Goal: Task Accomplishment & Management: Use online tool/utility

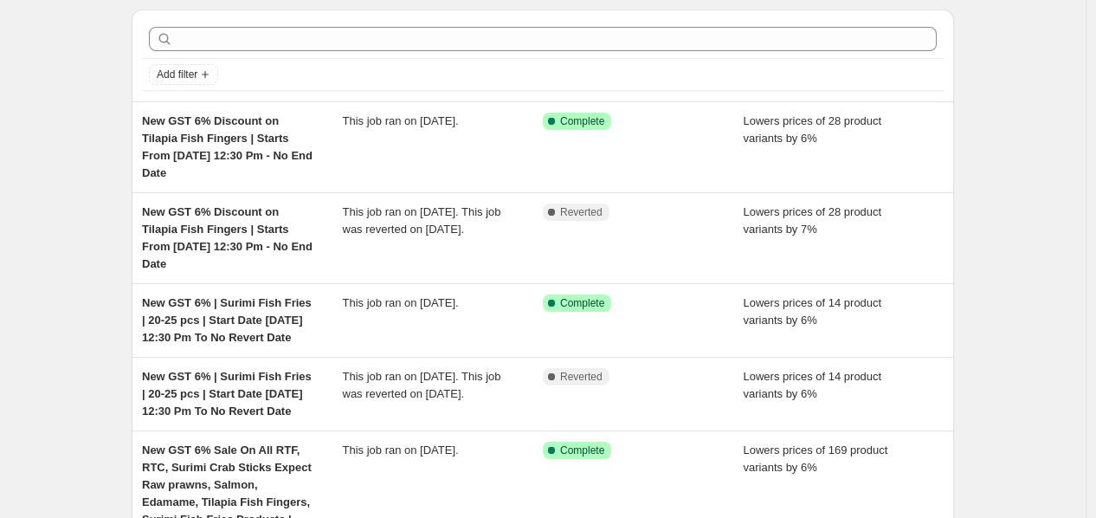
scroll to position [96, 0]
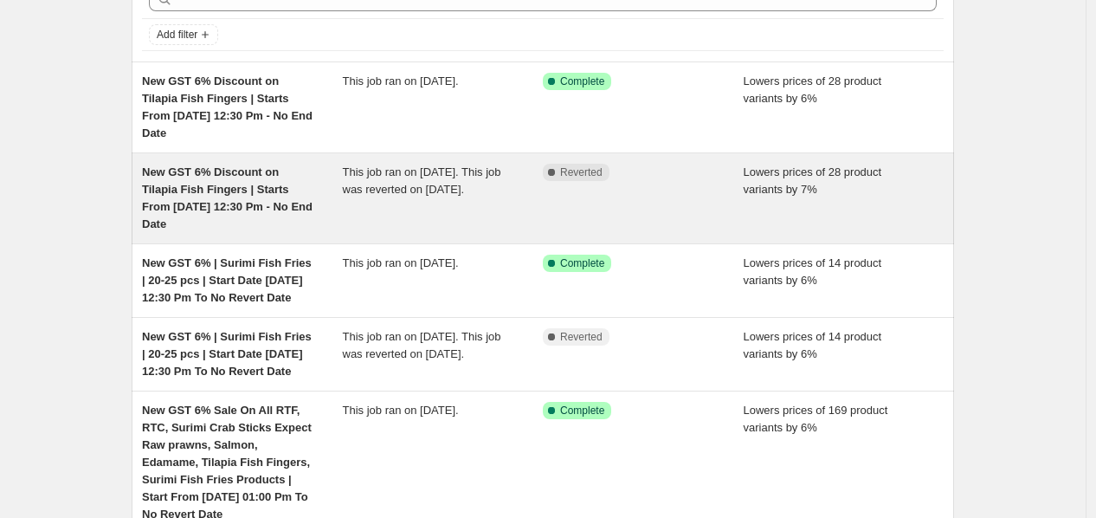
click at [460, 165] on span "This job ran on [DATE]. This job was reverted on [DATE]." at bounding box center [422, 180] width 158 height 30
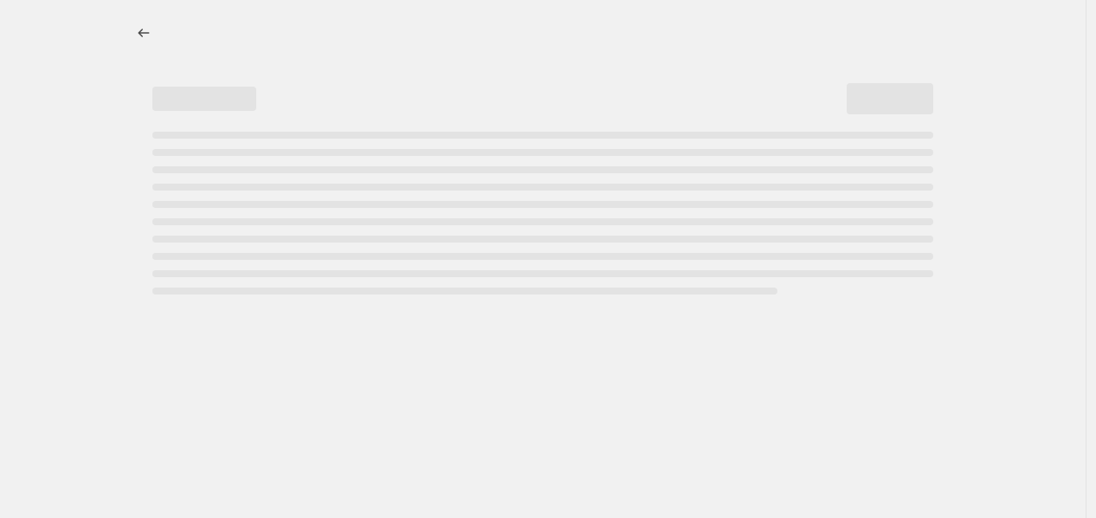
select select "percentage"
select select "no_change"
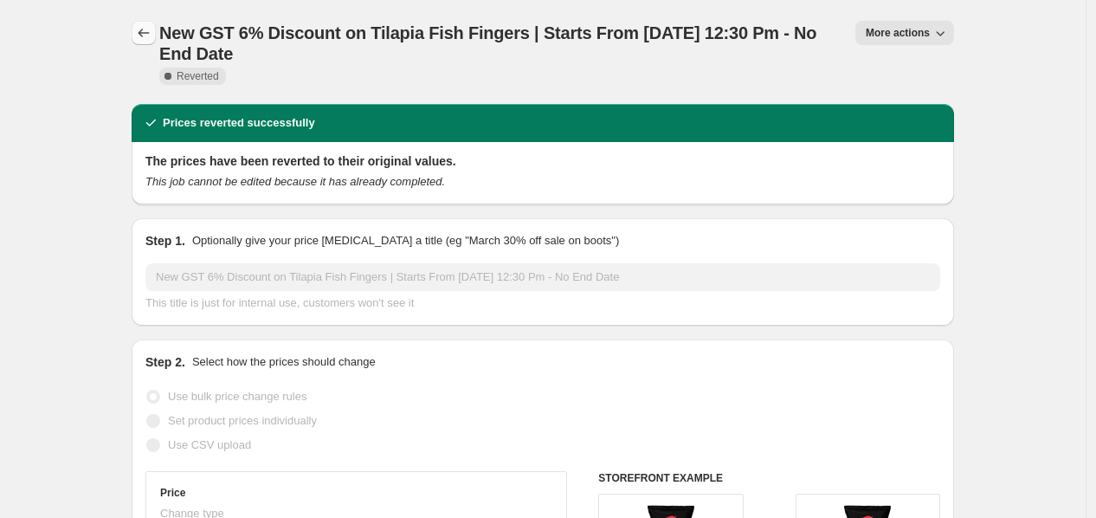
click at [143, 33] on icon "Price change jobs" at bounding box center [143, 32] width 17 height 17
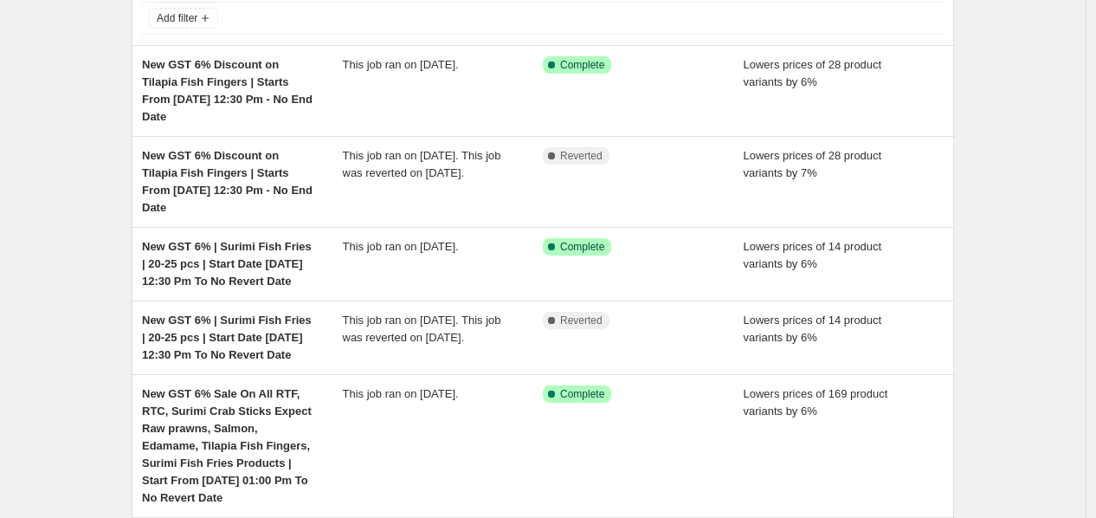
scroll to position [384, 0]
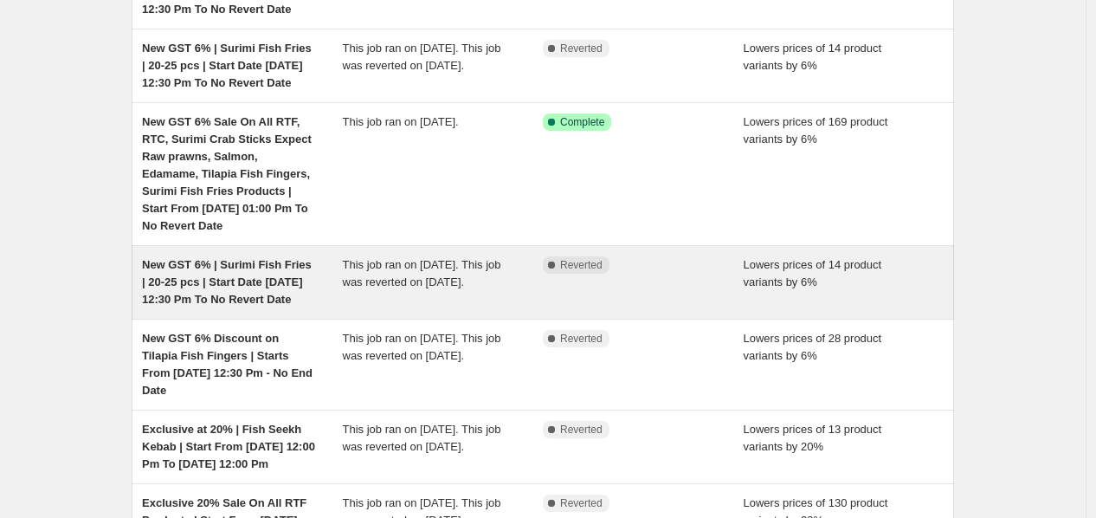
click at [407, 258] on span "This job ran on [DATE]. This job was reverted on [DATE]." at bounding box center [422, 273] width 158 height 30
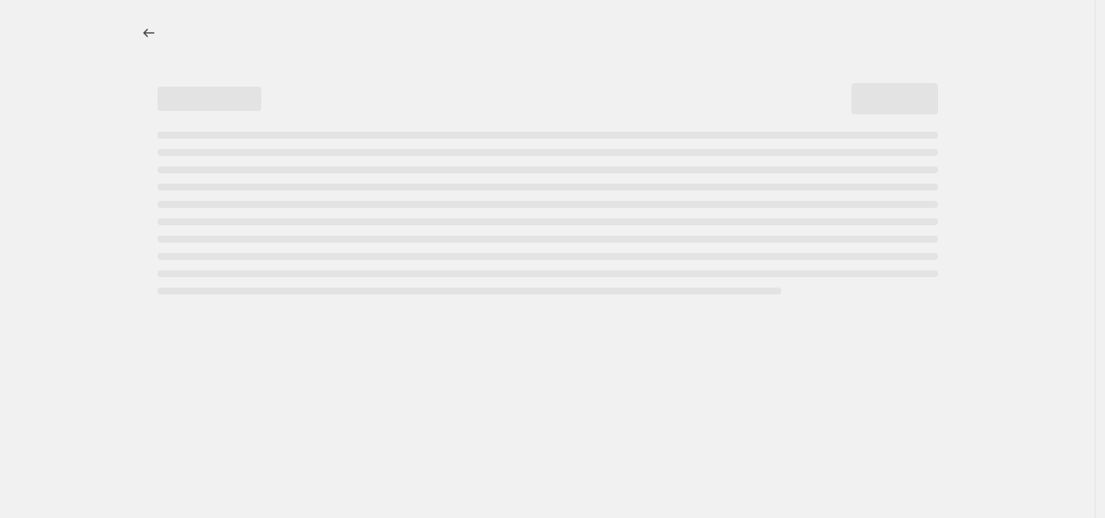
select select "percentage"
select select "no_change"
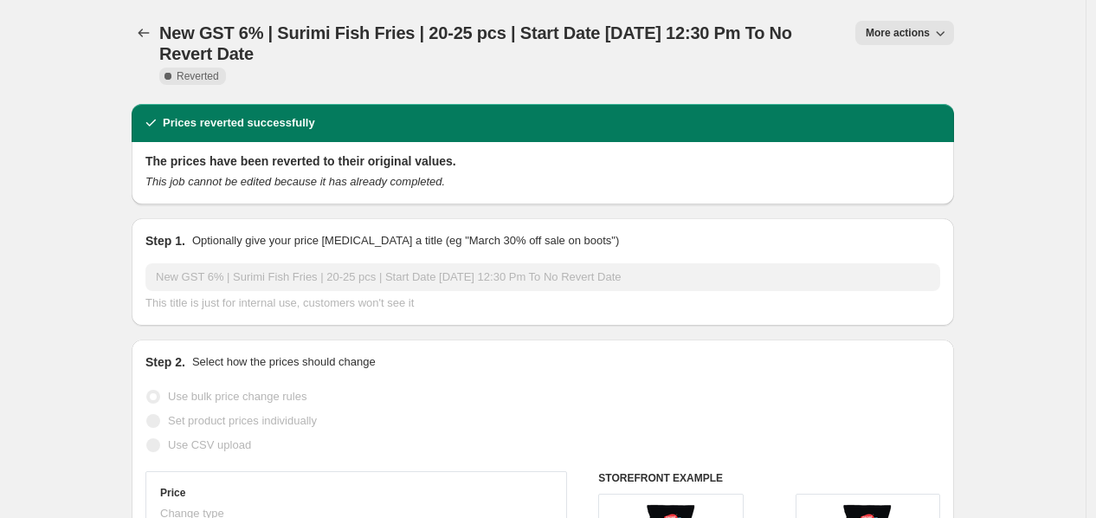
click at [878, 42] on button "More actions" at bounding box center [904, 33] width 99 height 24
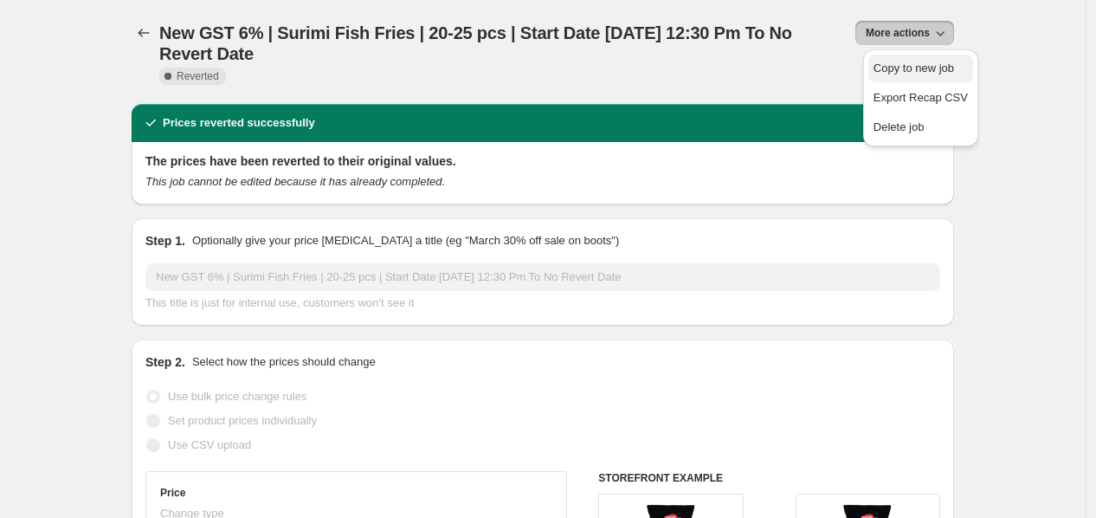
click at [883, 71] on span "Copy to new job" at bounding box center [913, 67] width 80 height 13
select select "percentage"
select select "no_change"
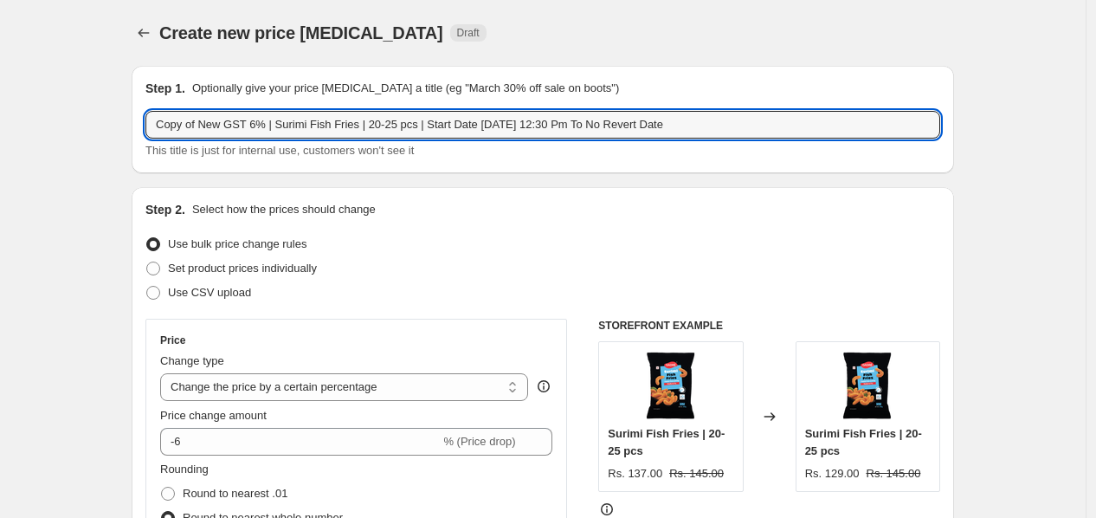
drag, startPoint x: 248, startPoint y: 123, endPoint x: 145, endPoint y: 121, distance: 102.1
click at [145, 121] on div "Step 1. Optionally give your price [MEDICAL_DATA] a title (eg "March 30% off sa…" at bounding box center [543, 119] width 822 height 107
drag, startPoint x: 178, startPoint y: 120, endPoint x: 156, endPoint y: 119, distance: 22.5
click at [156, 119] on input "6% | Surimi Fish Fries | 20-25 pcs | Start Date [DATE] 12:30 Pm To No Revert Da…" at bounding box center [542, 125] width 795 height 28
drag, startPoint x: 180, startPoint y: 125, endPoint x: 262, endPoint y: 130, distance: 82.3
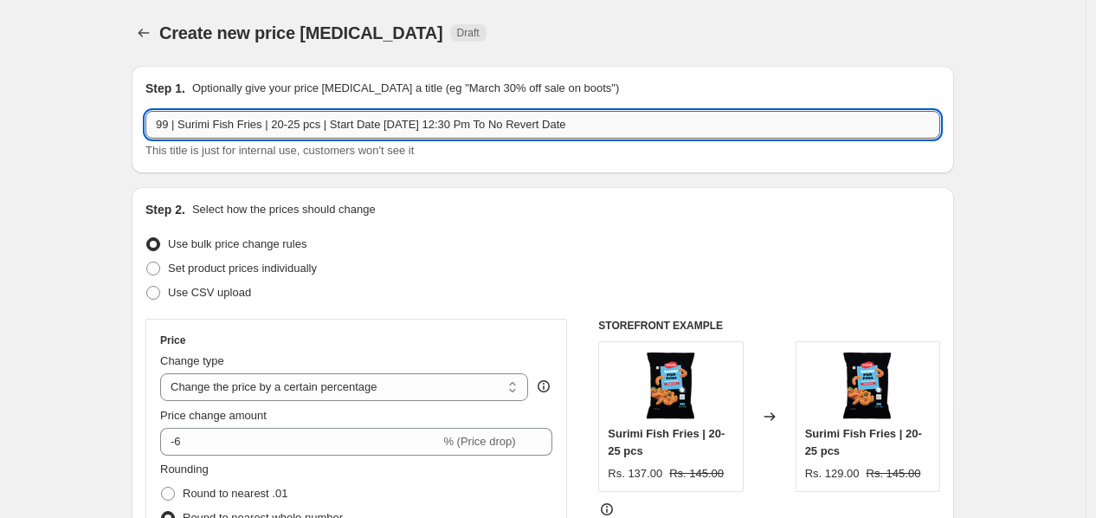
click at [262, 130] on input "99 | Surimi Fish Fries | 20-25 pcs | Start Date [DATE] 12:30 Pm To No Revert Da…" at bounding box center [542, 125] width 795 height 28
paste input "Crab Sticks | 8 pc"
click at [158, 120] on input "99 | Surimi Crab Sticks | 8 pcs | 20-25 pcs | Start Date [DATE] 12:30 Pm To No …" at bounding box center [542, 125] width 795 height 28
drag, startPoint x: 323, startPoint y: 126, endPoint x: 378, endPoint y: 126, distance: 55.4
click at [378, 126] on input "Rs. 99 | Surimi Crab Sticks | 8 pcs | 20-25 pcs | Start Date [DATE] 12:30 Pm To…" at bounding box center [542, 125] width 795 height 28
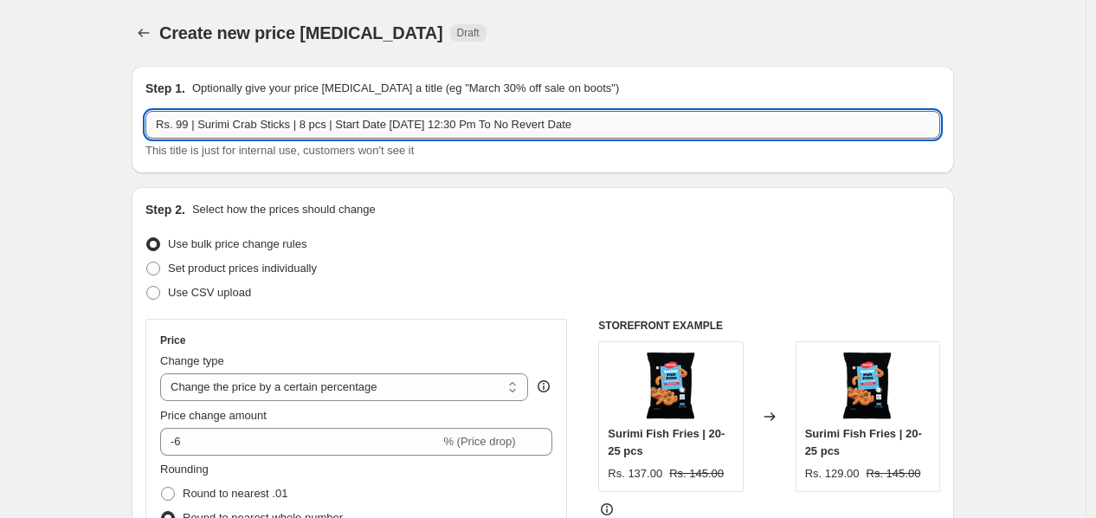
click at [404, 124] on input "Rs. 99 | Surimi Crab Sticks | 8 pcs | Start Date [DATE] 12:30 Pm To No Revert D…" at bounding box center [542, 125] width 795 height 28
click at [431, 122] on input "Rs. 99 | Surimi Crab Sticks | 8 pcs | Start Date [DATE] 12:30 Pm To No Revert D…" at bounding box center [542, 125] width 795 height 28
type input "Rs. 99 | Surimi Crab Sticks | 8 pcs | Start Date [DATE] 03:30 Pm To No Revert D…"
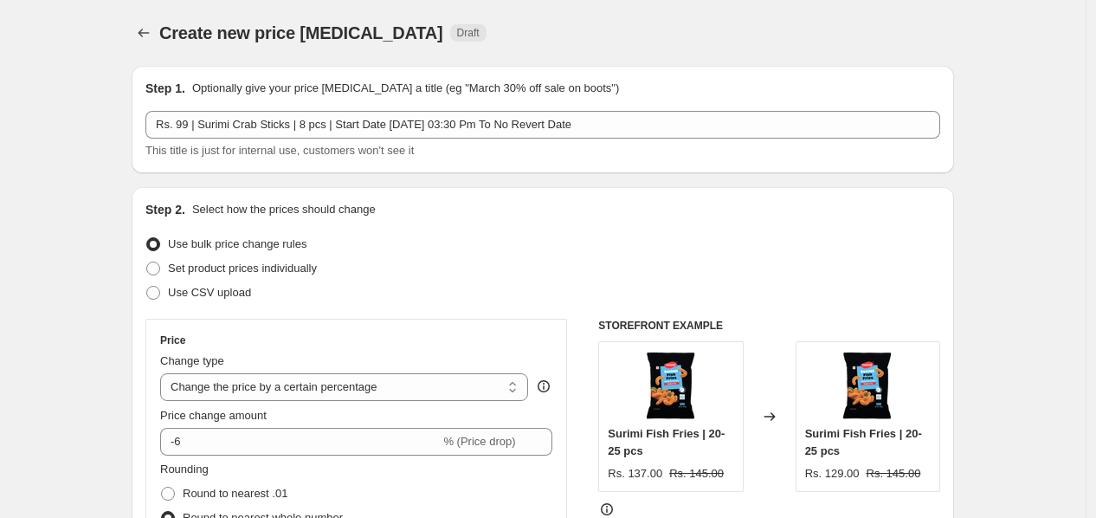
click at [457, 154] on div "This title is just for internal use, customers won't see it" at bounding box center [542, 150] width 795 height 17
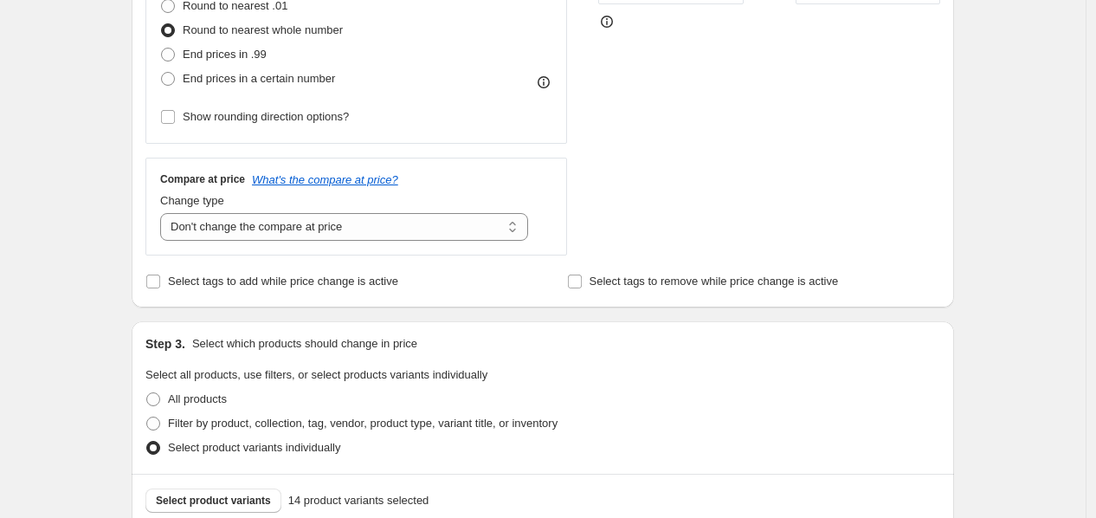
scroll to position [288, 0]
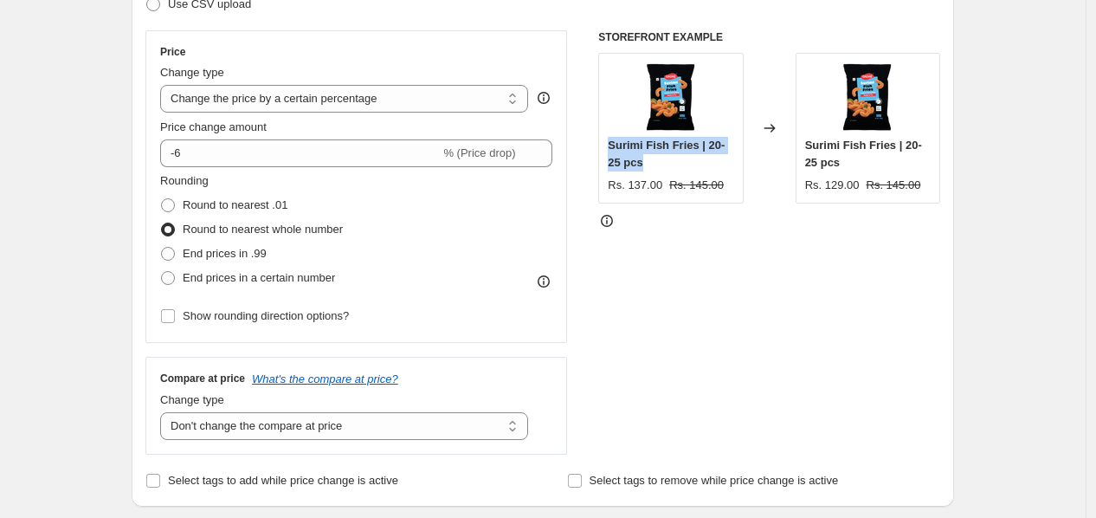
drag, startPoint x: 612, startPoint y: 151, endPoint x: 653, endPoint y: 163, distance: 42.4
click at [653, 163] on div "Surimi Fish Fries | 20-25 pcs" at bounding box center [670, 154] width 125 height 35
copy span "Surimi Fish Fries | 20-25 pcs"
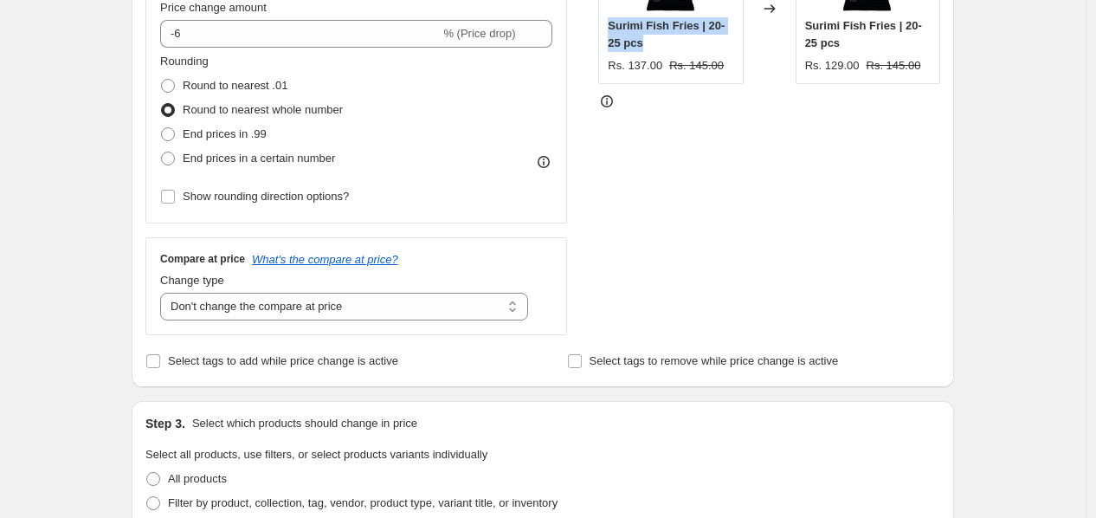
scroll to position [672, 0]
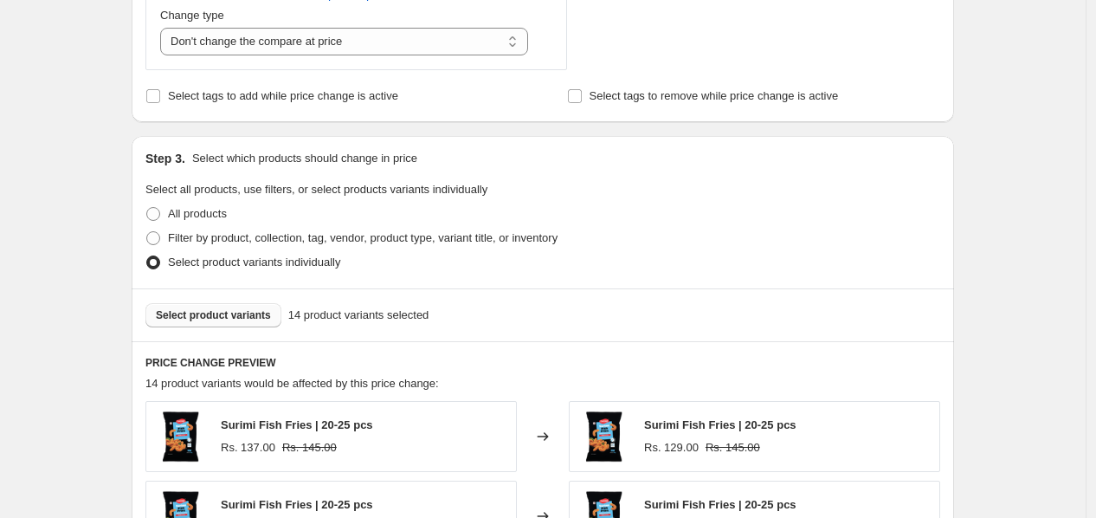
click at [185, 308] on span "Select product variants" at bounding box center [213, 315] width 115 height 14
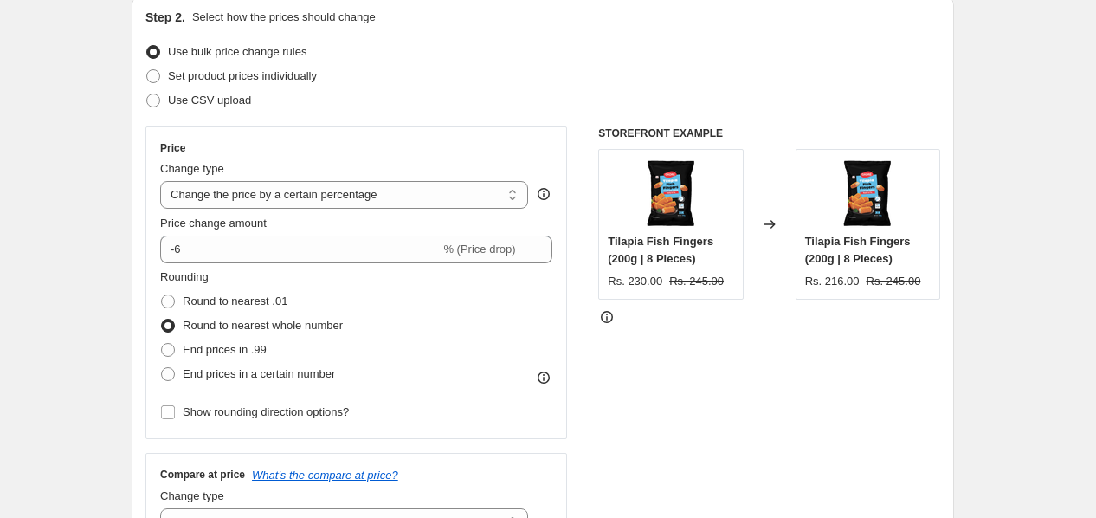
scroll to position [0, 0]
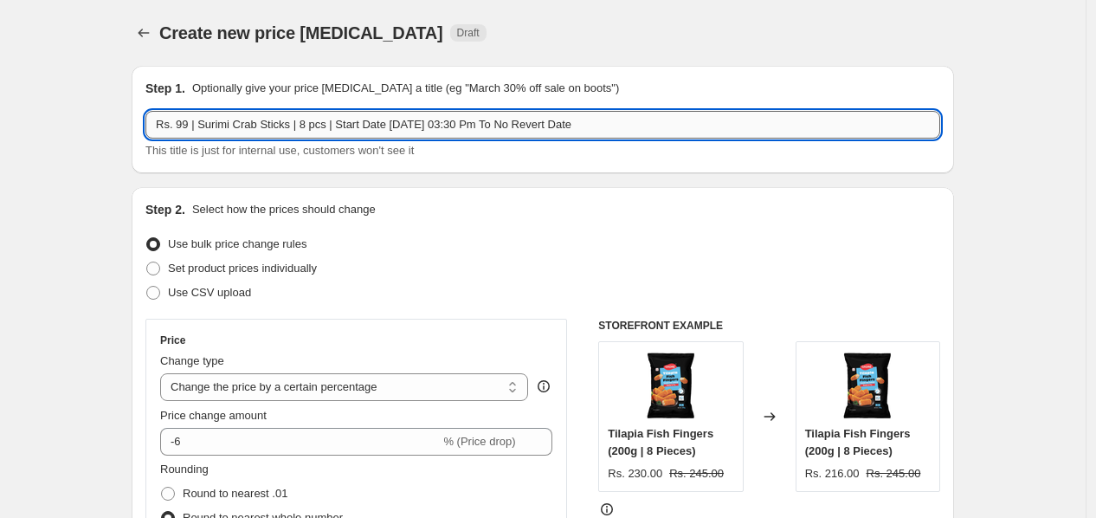
drag, startPoint x: 199, startPoint y: 124, endPoint x: 320, endPoint y: 125, distance: 121.2
click at [320, 125] on input "Rs. 99 | Surimi Crab Sticks | 8 pcs | Start Date [DATE] 03:30 Pm To No Revert D…" at bounding box center [542, 125] width 795 height 28
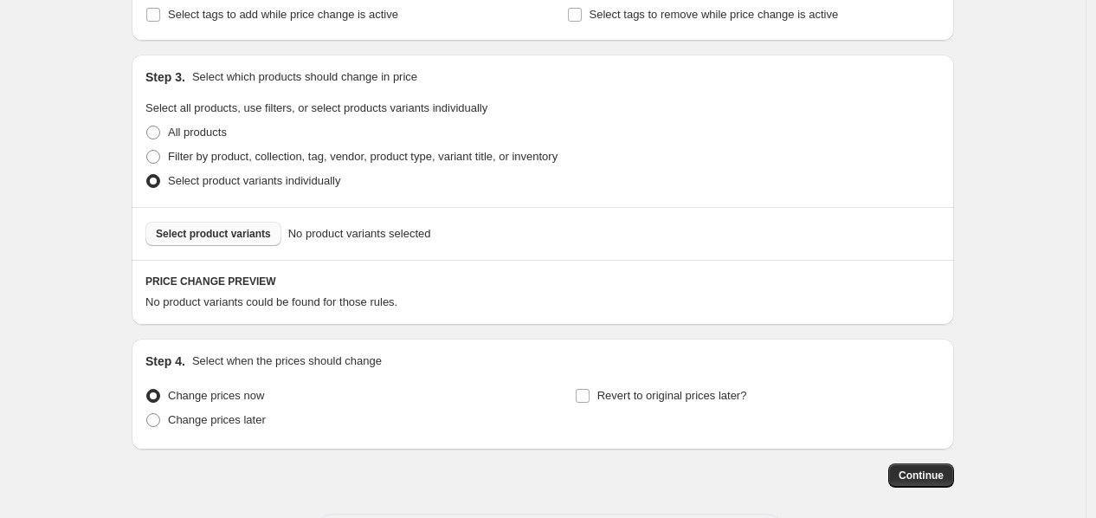
scroll to position [637, 0]
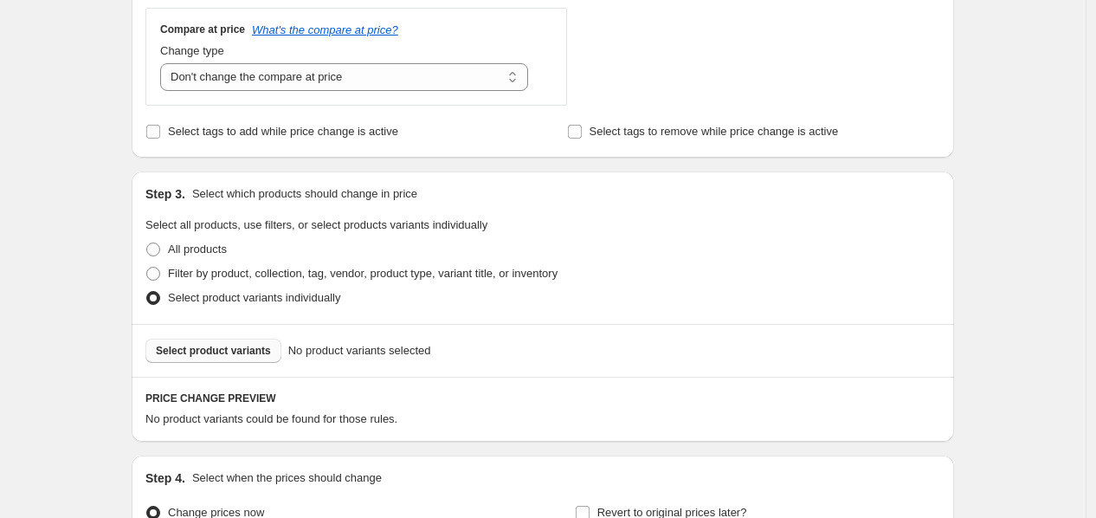
click at [212, 349] on span "Select product variants" at bounding box center [213, 351] width 115 height 14
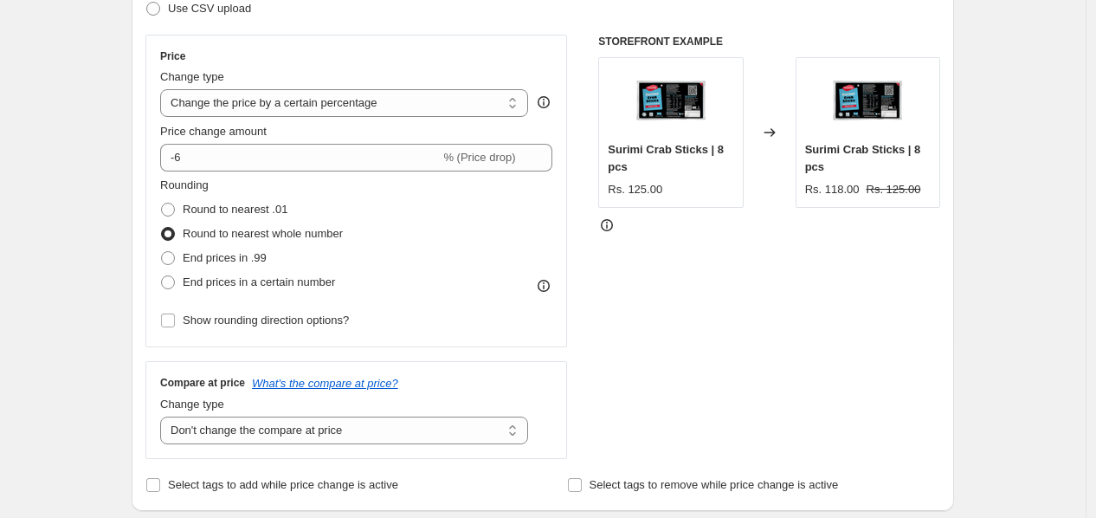
scroll to position [253, 0]
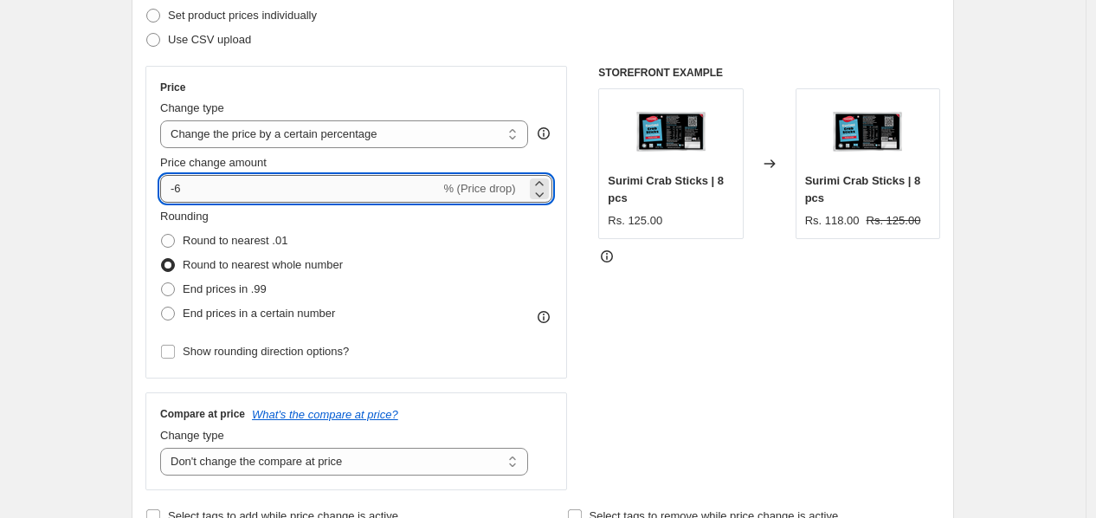
click at [241, 193] on input "-6" at bounding box center [300, 189] width 280 height 28
type input "-20"
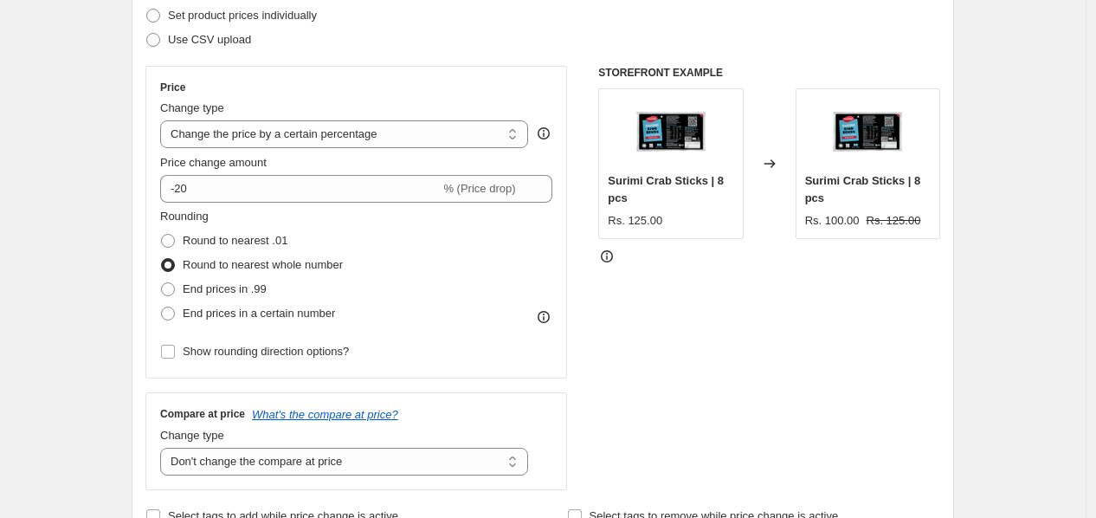
click at [299, 164] on div "Price change amount" at bounding box center [356, 162] width 392 height 17
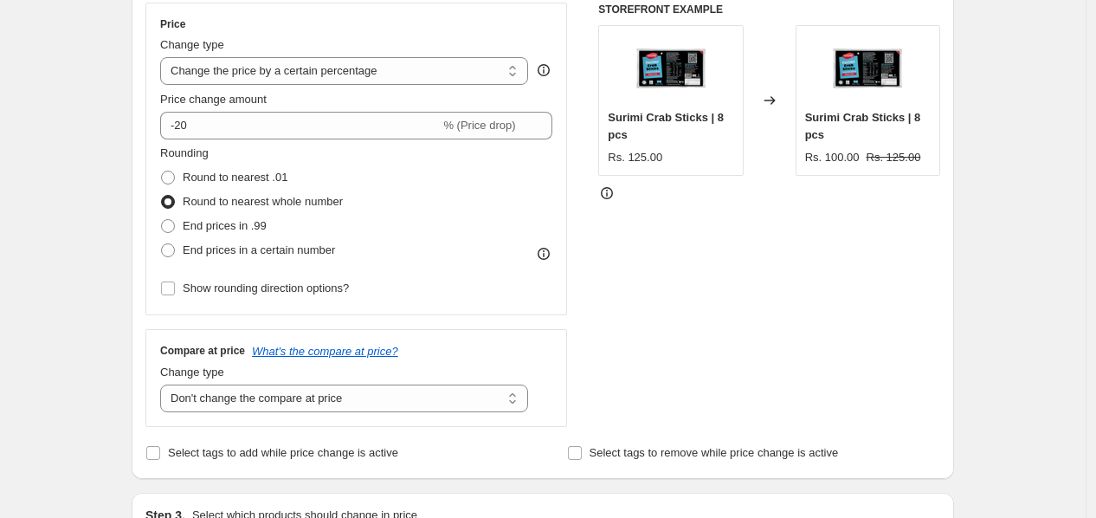
scroll to position [349, 0]
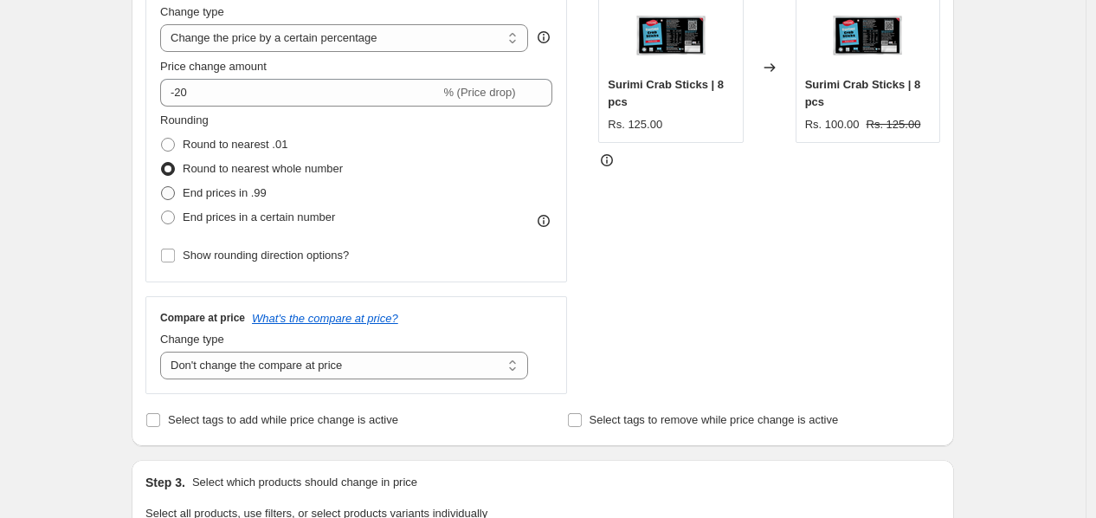
click at [210, 197] on span "End prices in .99" at bounding box center [225, 192] width 84 height 13
click at [162, 187] on input "End prices in .99" at bounding box center [161, 186] width 1 height 1
radio input "true"
click at [209, 170] on span "Round to nearest whole number" at bounding box center [263, 168] width 160 height 13
click at [162, 163] on input "Round to nearest whole number" at bounding box center [161, 162] width 1 height 1
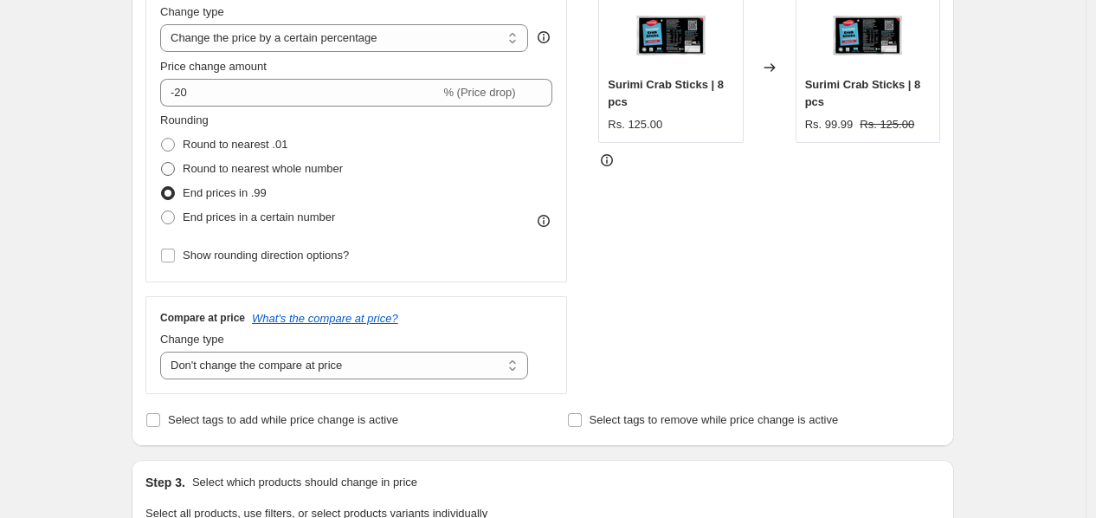
radio input "true"
click at [209, 147] on span "Round to nearest .01" at bounding box center [235, 144] width 105 height 13
click at [162, 138] on input "Round to nearest .01" at bounding box center [161, 138] width 1 height 1
radio input "true"
click at [205, 164] on span "Round to nearest whole number" at bounding box center [263, 168] width 160 height 13
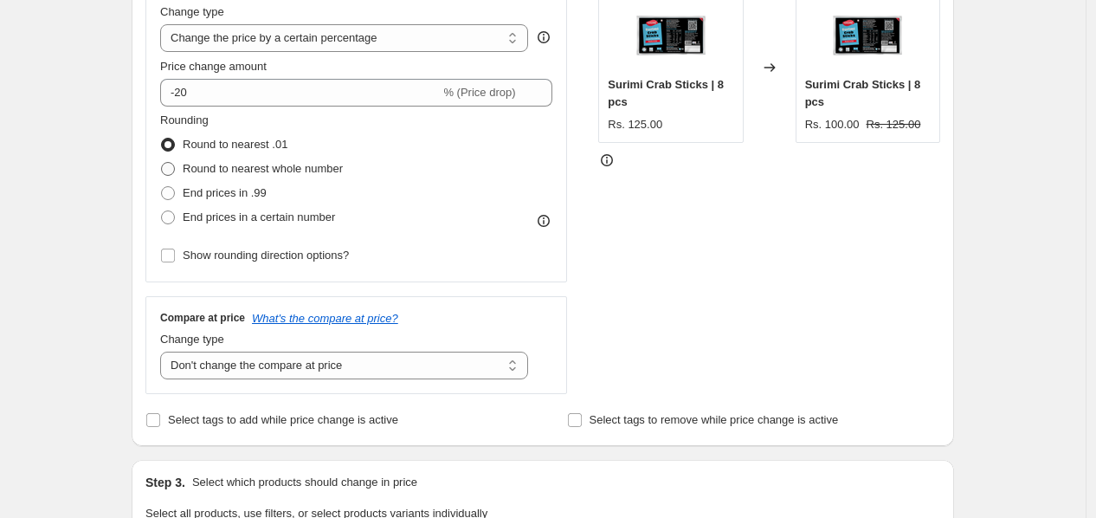
click at [162, 163] on input "Round to nearest whole number" at bounding box center [161, 162] width 1 height 1
radio input "true"
click at [255, 254] on span "Show rounding direction options?" at bounding box center [266, 254] width 166 height 13
click at [175, 254] on input "Show rounding direction options?" at bounding box center [168, 255] width 14 height 14
checkbox input "true"
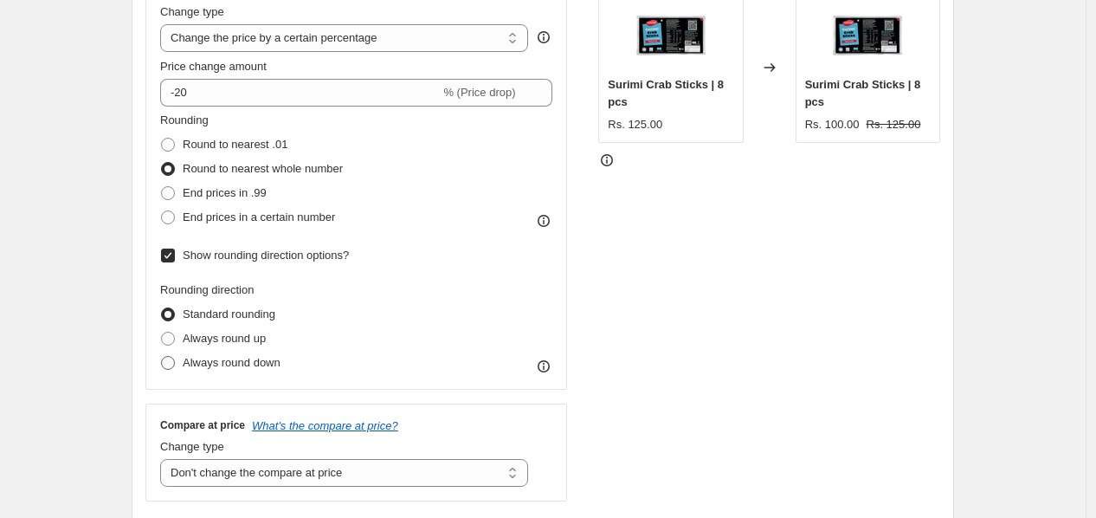
click at [237, 362] on span "Always round down" at bounding box center [232, 362] width 98 height 13
click at [162, 357] on input "Always round down" at bounding box center [161, 356] width 1 height 1
radio input "true"
click at [237, 334] on span "Always round up" at bounding box center [224, 337] width 83 height 13
click at [162, 332] on input "Always round up" at bounding box center [161, 331] width 1 height 1
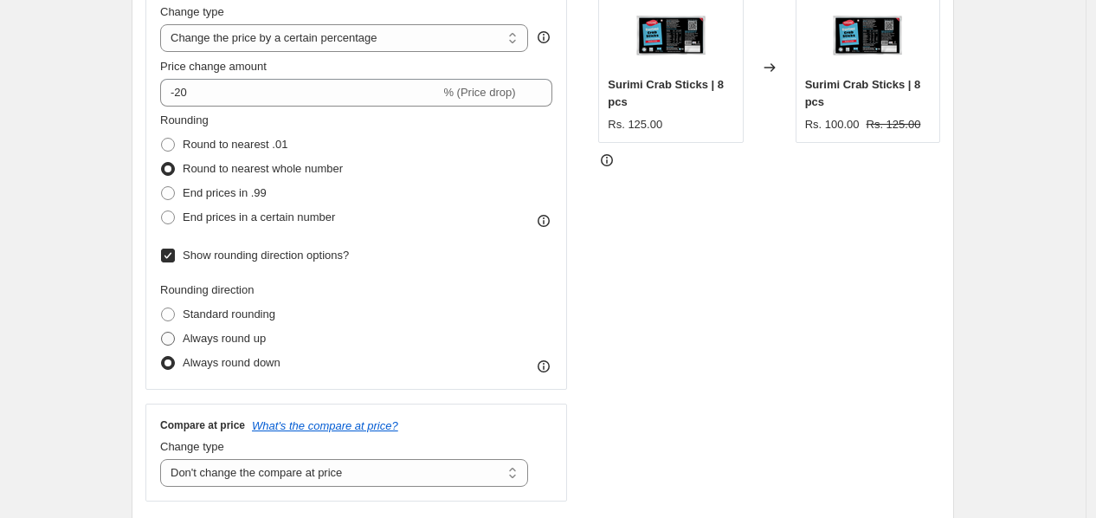
radio input "true"
click at [237, 312] on span "Standard rounding" at bounding box center [229, 313] width 93 height 13
click at [162, 308] on input "Standard rounding" at bounding box center [161, 307] width 1 height 1
radio input "true"
click at [240, 364] on span "Always round down" at bounding box center [232, 362] width 98 height 13
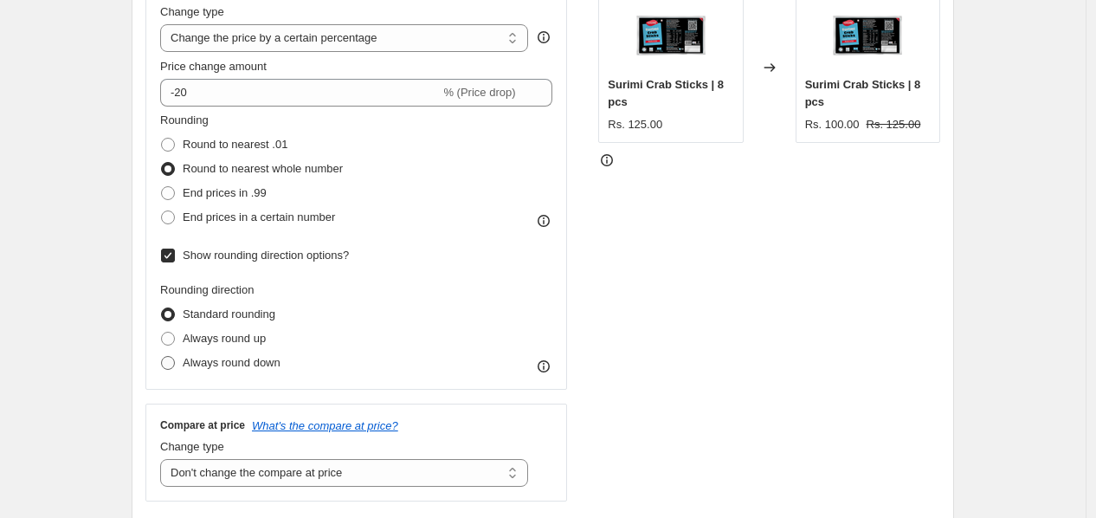
click at [162, 357] on input "Always round down" at bounding box center [161, 356] width 1 height 1
radio input "true"
click at [237, 342] on span "Always round up" at bounding box center [224, 337] width 83 height 13
click at [162, 332] on input "Always round up" at bounding box center [161, 331] width 1 height 1
radio input "true"
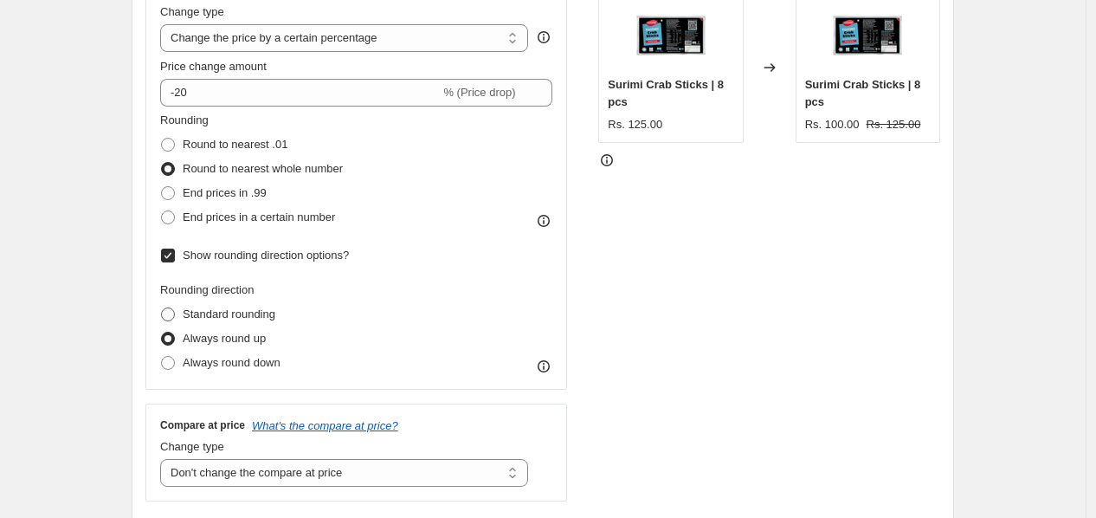
click at [228, 302] on label "Standard rounding" at bounding box center [217, 314] width 115 height 24
click at [162, 307] on input "Standard rounding" at bounding box center [161, 307] width 1 height 1
radio input "true"
click at [210, 261] on span "Show rounding direction options?" at bounding box center [266, 254] width 166 height 13
click at [175, 261] on input "Show rounding direction options?" at bounding box center [168, 255] width 14 height 14
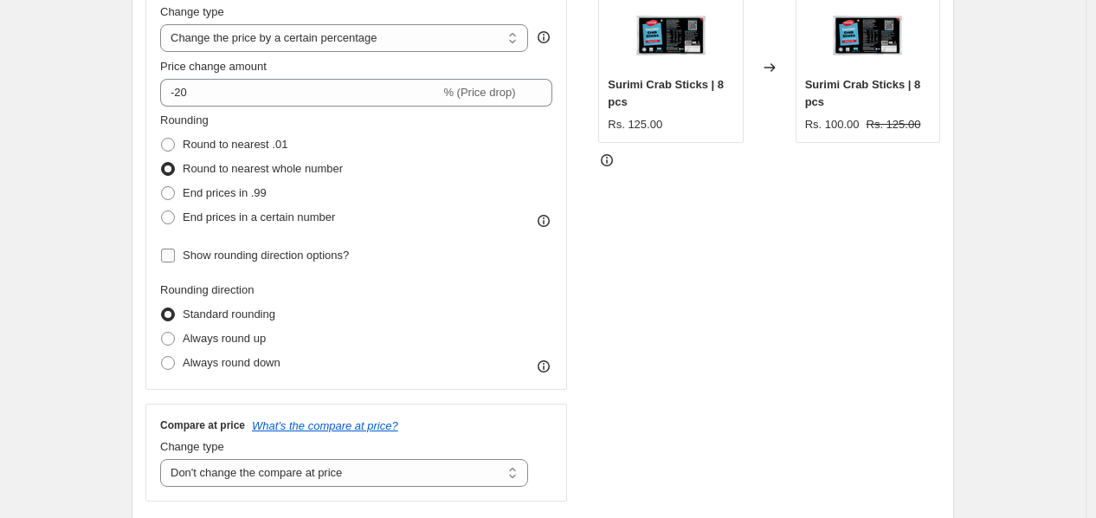
checkbox input "false"
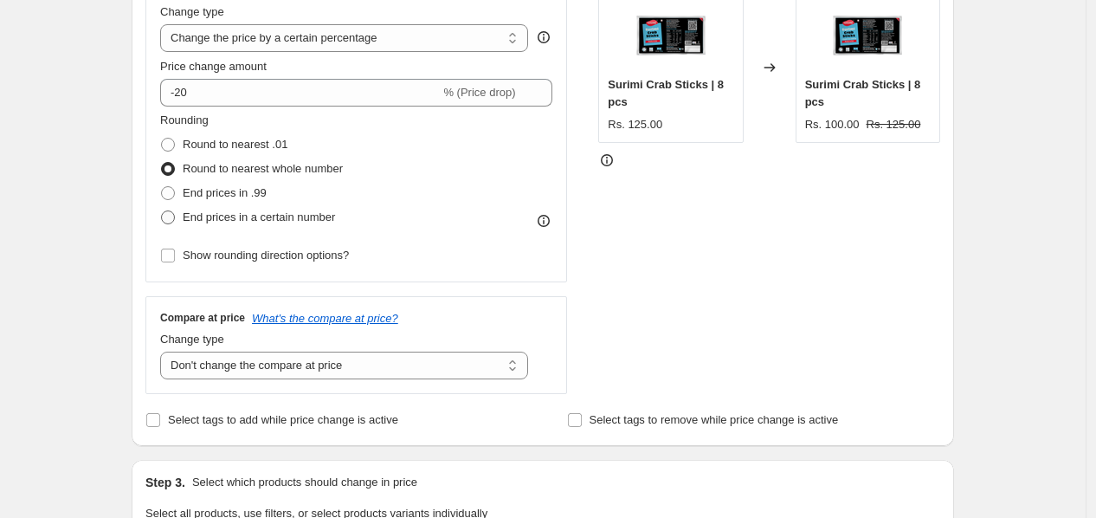
click at [209, 217] on span "End prices in a certain number" at bounding box center [259, 216] width 152 height 13
click at [162, 211] on input "End prices in a certain number" at bounding box center [161, 210] width 1 height 1
radio input "true"
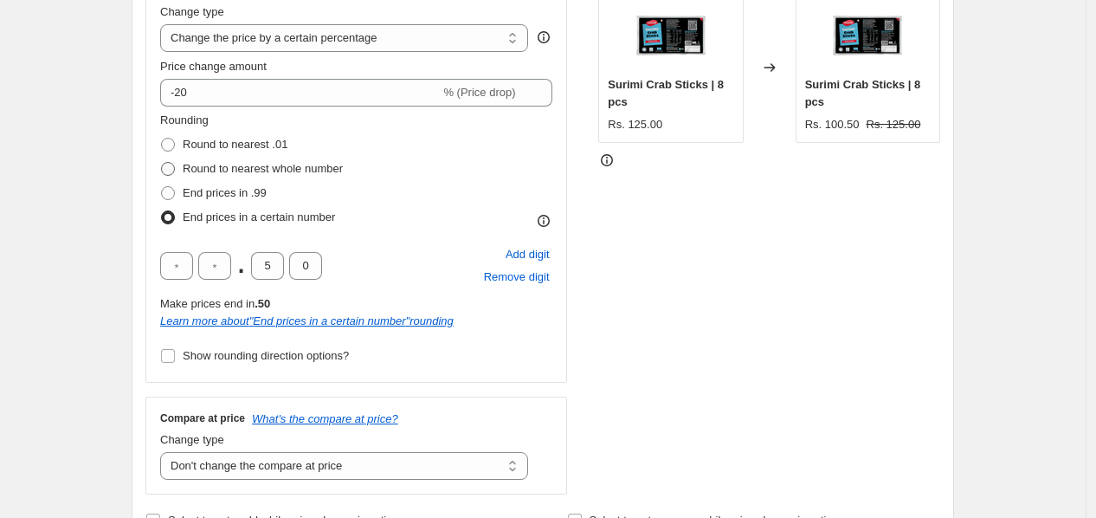
click at [211, 168] on span "Round to nearest whole number" at bounding box center [263, 168] width 160 height 13
click at [162, 163] on input "Round to nearest whole number" at bounding box center [161, 162] width 1 height 1
radio input "true"
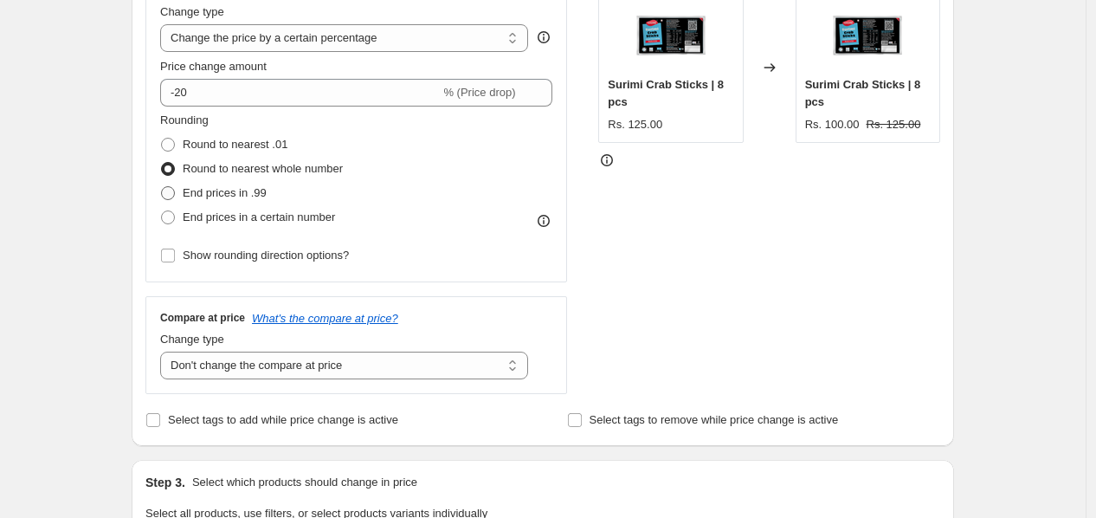
click at [208, 193] on span "End prices in .99" at bounding box center [225, 192] width 84 height 13
click at [162, 187] on input "End prices in .99" at bounding box center [161, 186] width 1 height 1
radio input "true"
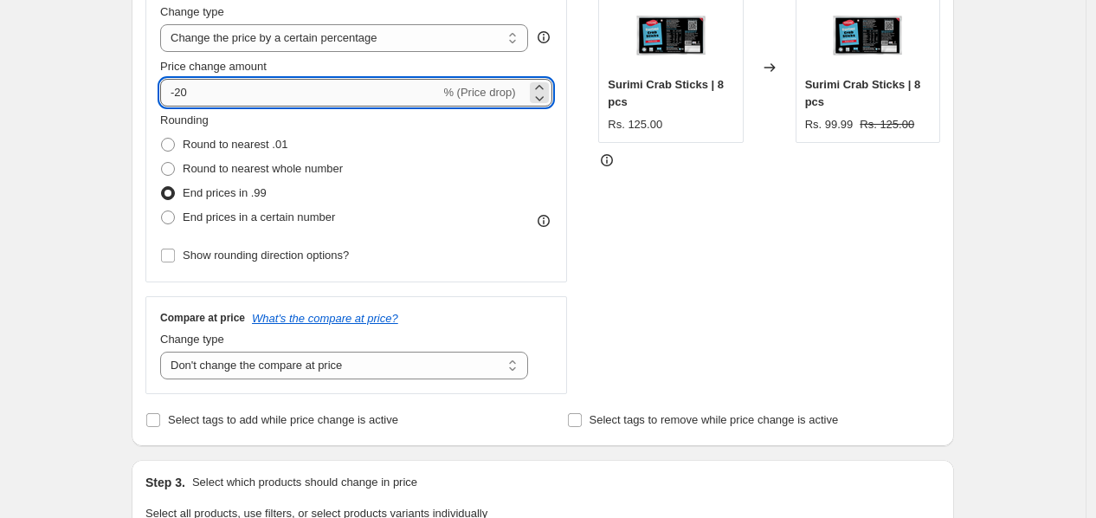
click at [248, 96] on input "-20" at bounding box center [300, 93] width 280 height 28
type input "-21"
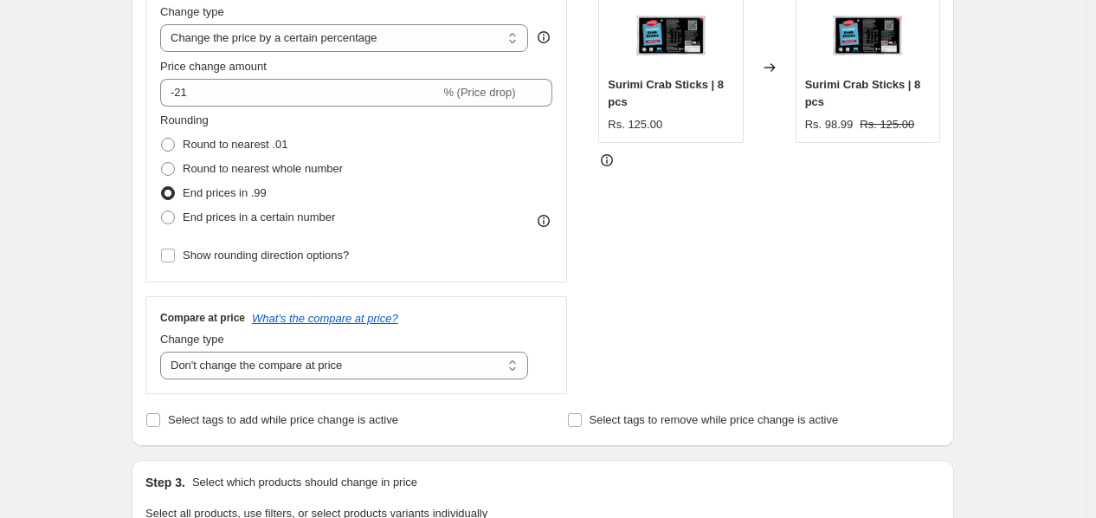
click at [291, 112] on fieldset "Rounding Round to nearest .01 Round to nearest whole number End prices in .99 E…" at bounding box center [251, 171] width 183 height 118
click at [225, 164] on span "Round to nearest whole number" at bounding box center [263, 168] width 160 height 13
click at [162, 163] on input "Round to nearest whole number" at bounding box center [161, 162] width 1 height 1
radio input "true"
click at [740, 217] on div "STOREFRONT EXAMPLE Surimi Crab Sticks | 8 pcs Rs. 125.00 Changed to Surimi Crab…" at bounding box center [769, 182] width 342 height 424
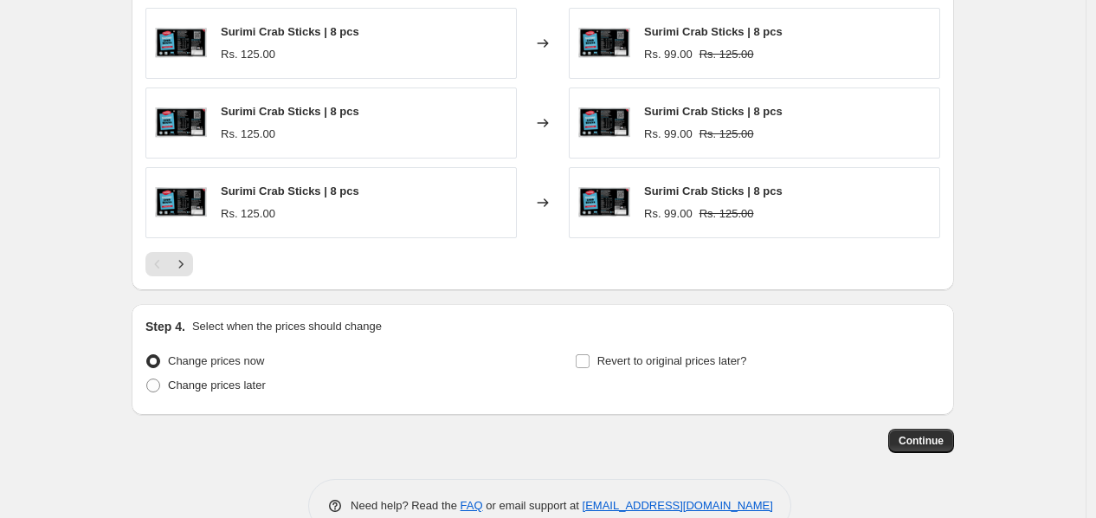
scroll to position [1267, 0]
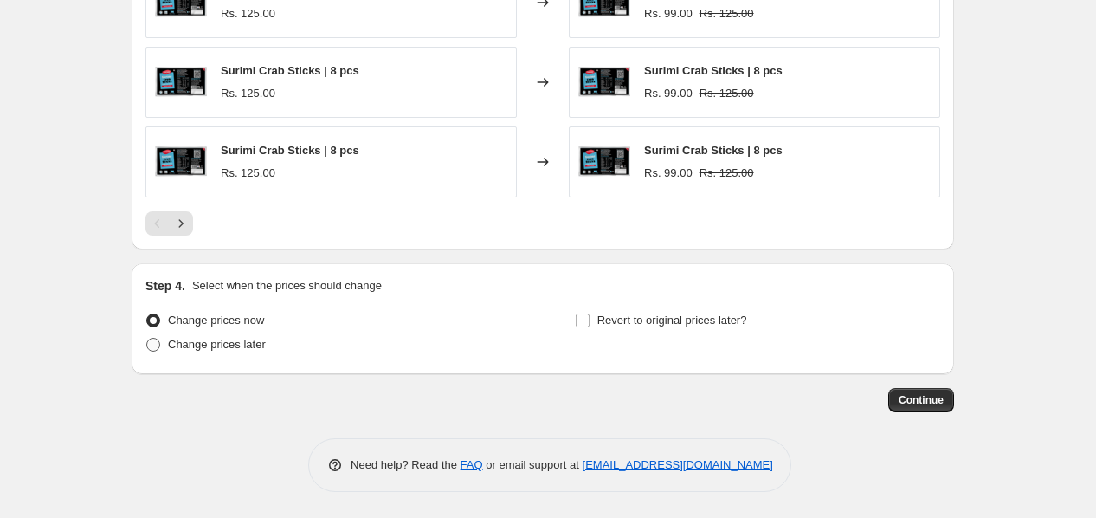
click at [160, 341] on span at bounding box center [153, 345] width 14 height 14
click at [147, 338] on input "Change prices later" at bounding box center [146, 338] width 1 height 1
radio input "true"
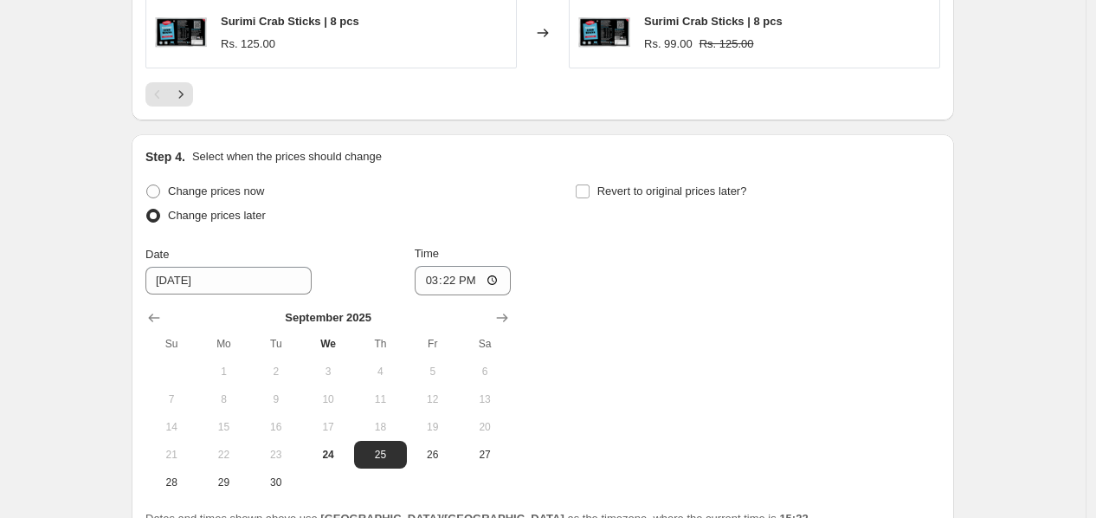
scroll to position [1459, 0]
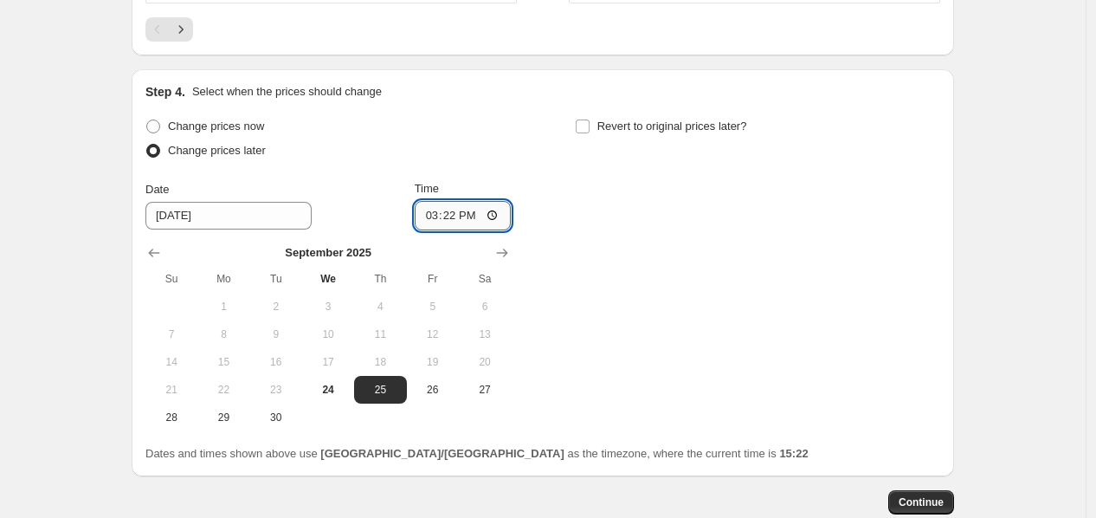
click at [455, 222] on input "15:22" at bounding box center [463, 215] width 97 height 29
click at [497, 217] on input "15:22" at bounding box center [463, 215] width 97 height 29
click at [581, 217] on div "Change prices now Change prices later Date [DATE] Time 16:00 [DATE] Su Mo Tu We…" at bounding box center [542, 272] width 795 height 317
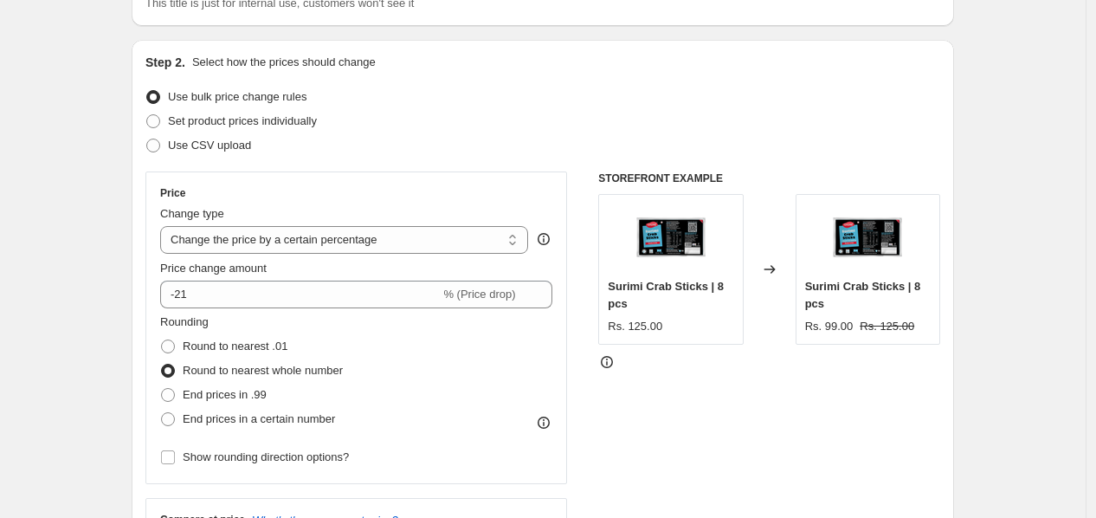
scroll to position [0, 0]
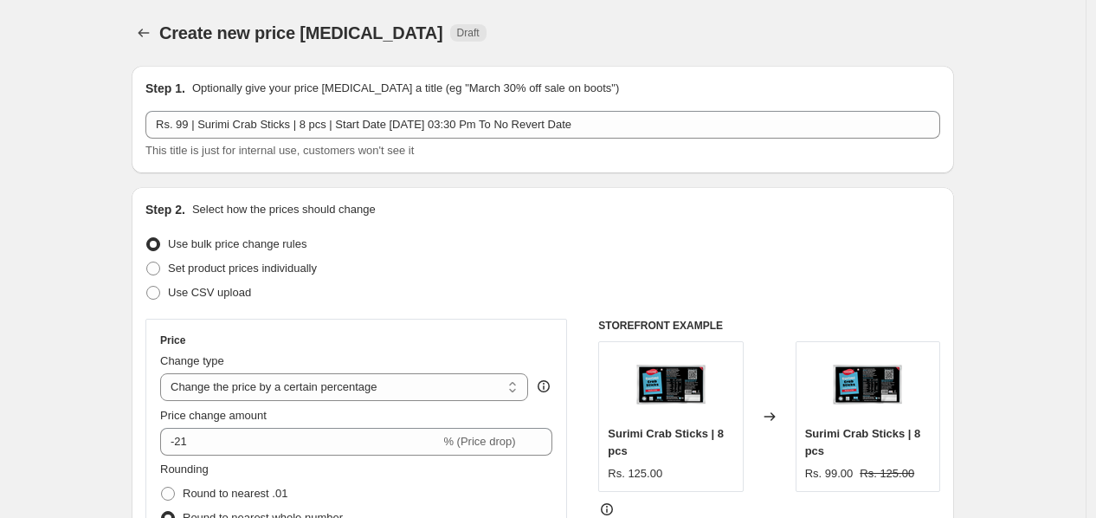
click at [581, 217] on div "Step 2. Select how the prices should change" at bounding box center [542, 209] width 795 height 17
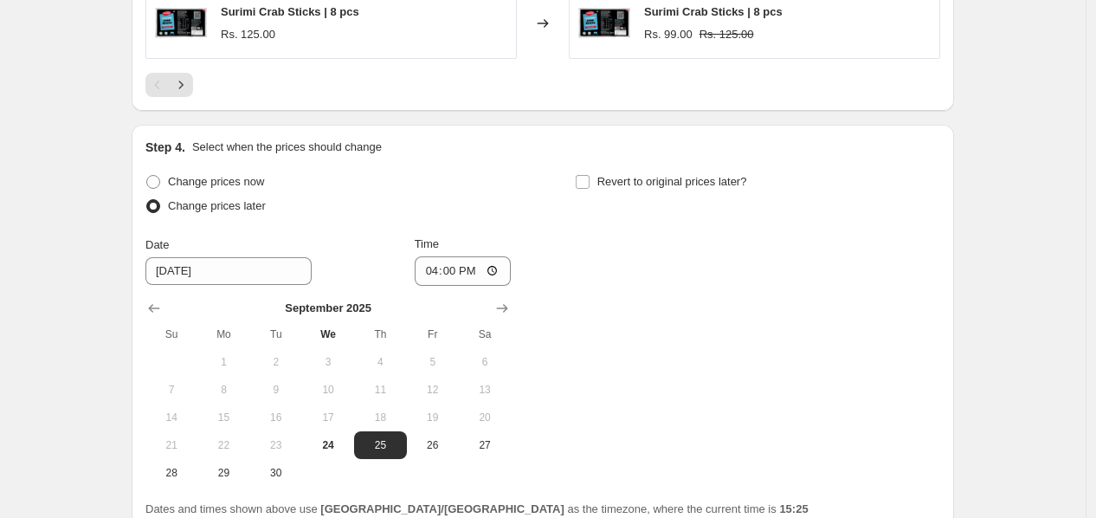
scroll to position [1562, 0]
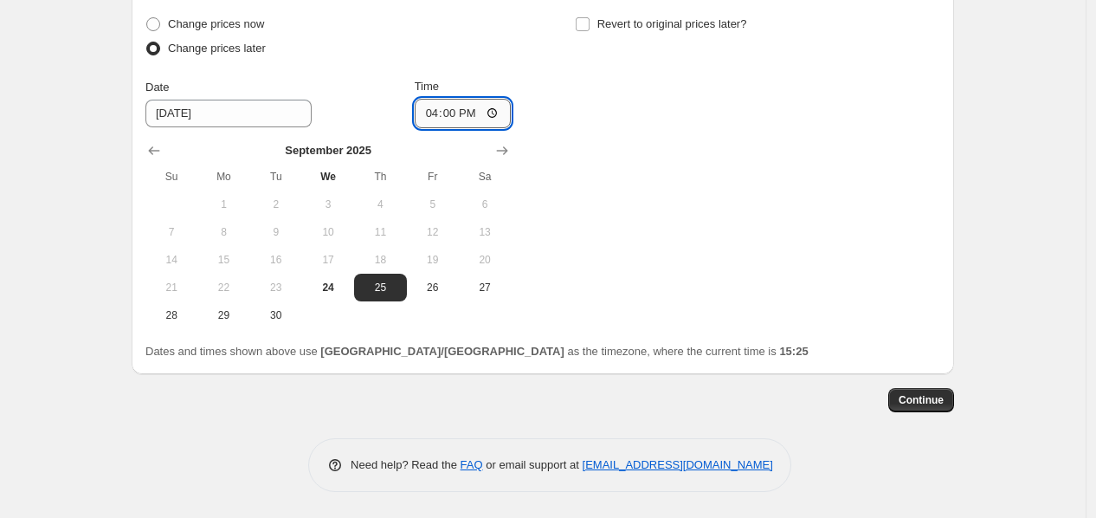
click at [461, 111] on input "16:00" at bounding box center [463, 113] width 97 height 29
click at [468, 114] on input "16:00" at bounding box center [463, 113] width 97 height 29
click at [496, 115] on input "16:00" at bounding box center [463, 113] width 97 height 29
type input "15:27"
click at [646, 251] on div "Change prices now Change prices later Date [DATE] Time 15:[DATE] Mo Tu We Th Fr…" at bounding box center [542, 170] width 795 height 317
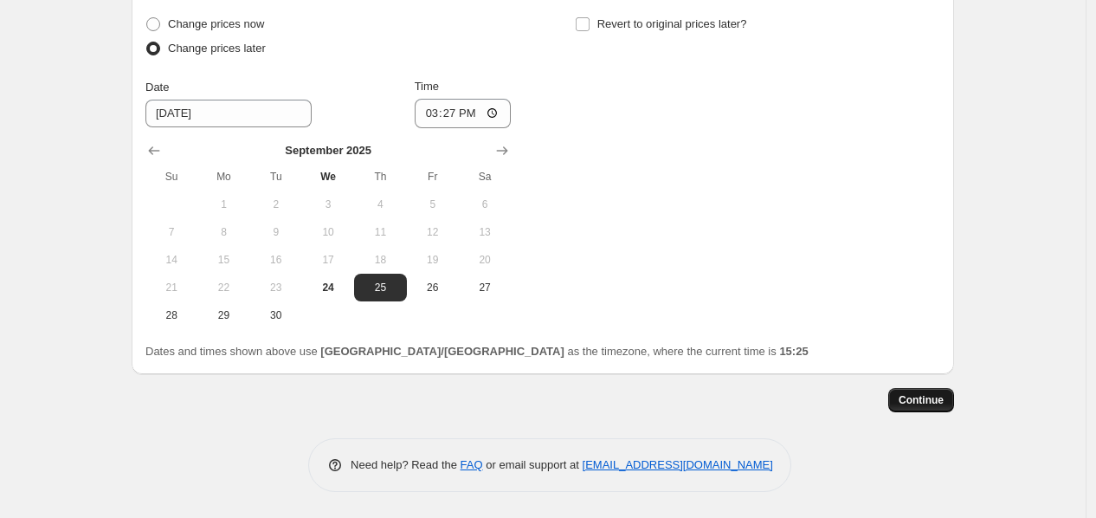
click at [927, 402] on span "Continue" at bounding box center [920, 400] width 45 height 14
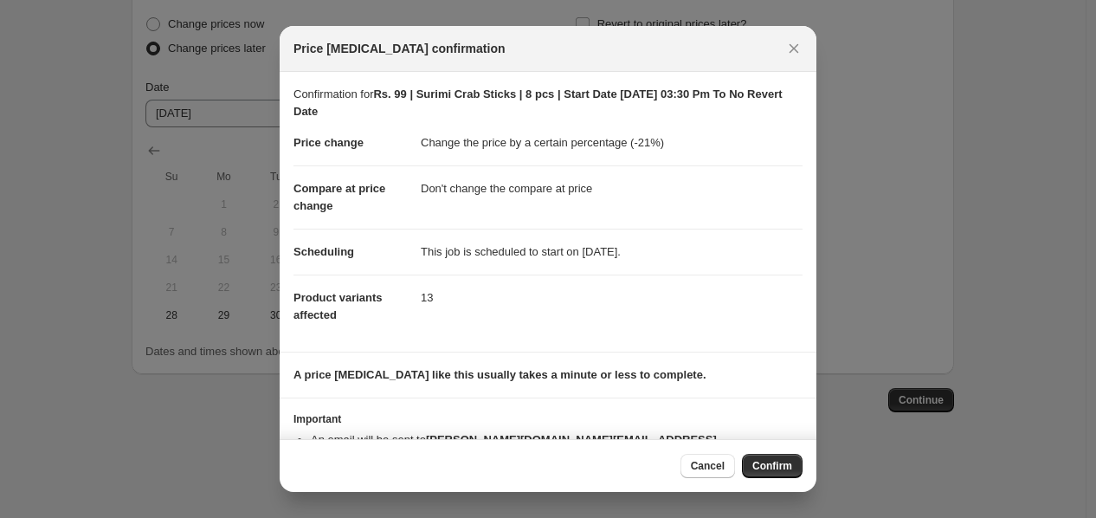
scroll to position [48, 0]
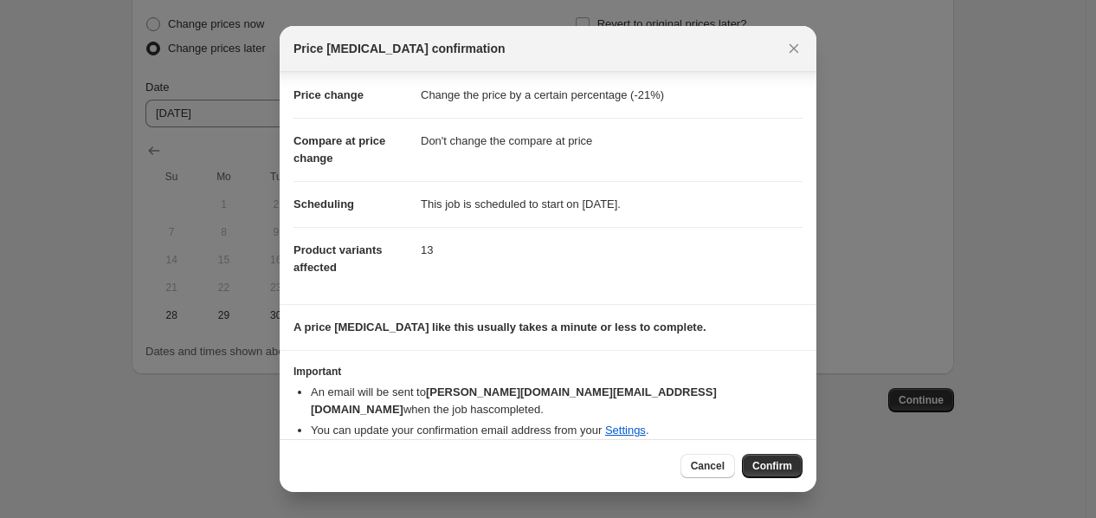
click at [763, 466] on span "Confirm" at bounding box center [772, 466] width 40 height 14
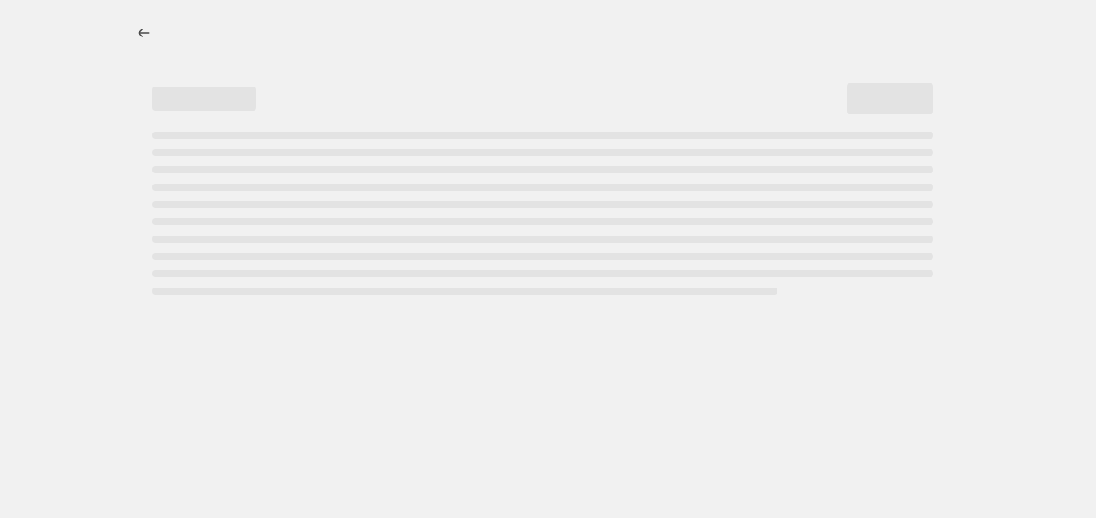
select select "percentage"
select select "no_change"
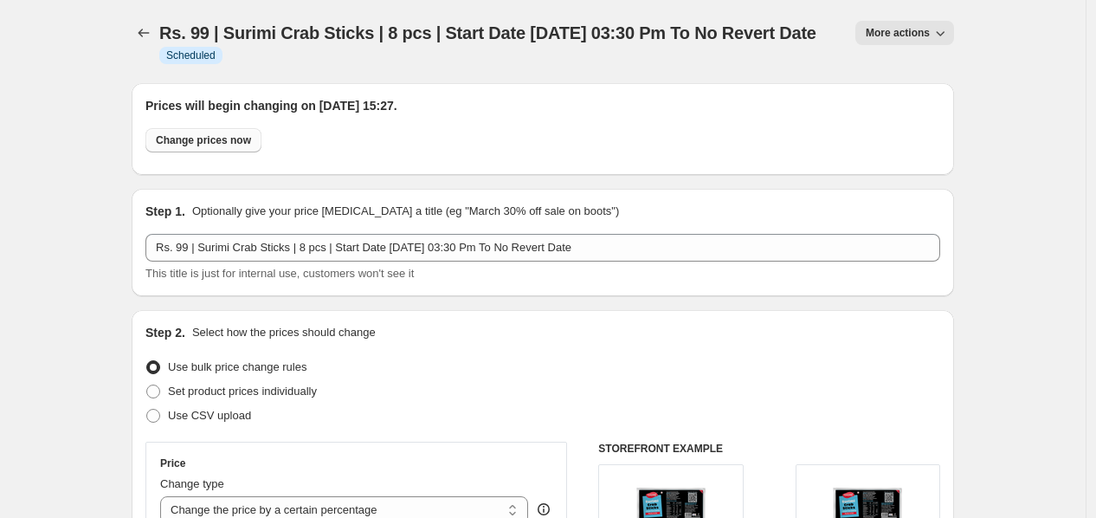
click at [200, 144] on span "Change prices now" at bounding box center [203, 140] width 95 height 14
radio input "true"
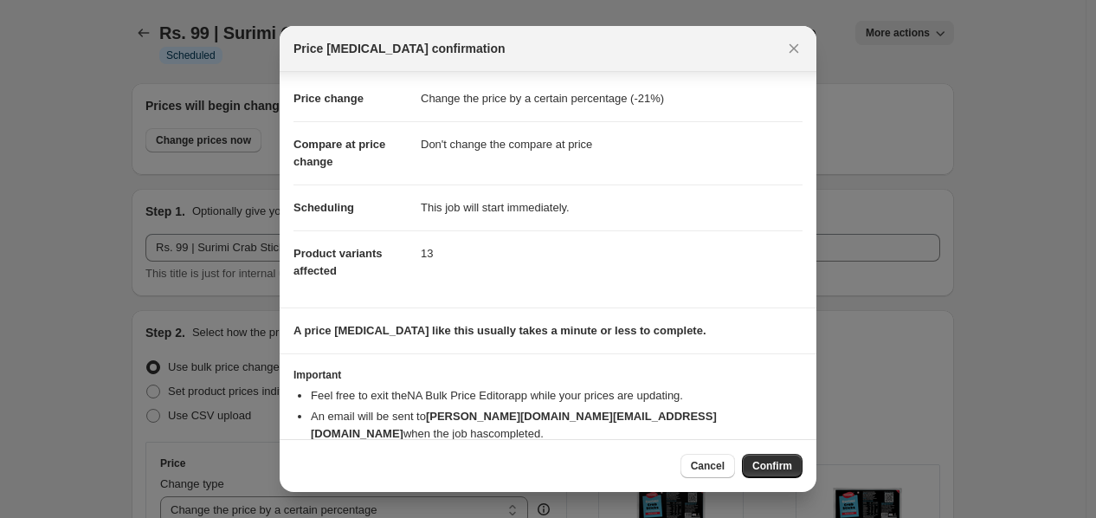
scroll to position [68, 0]
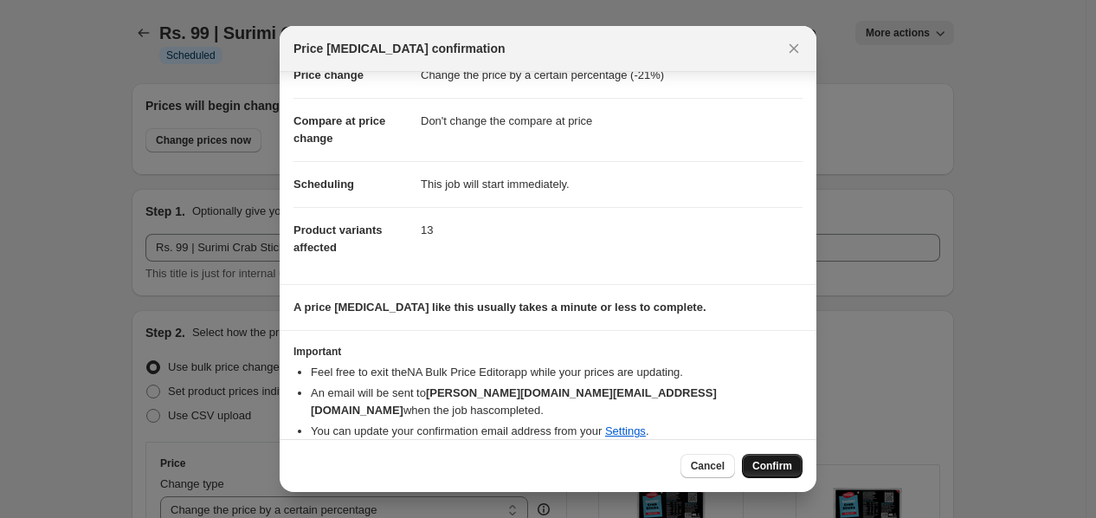
click at [775, 464] on span "Confirm" at bounding box center [772, 466] width 40 height 14
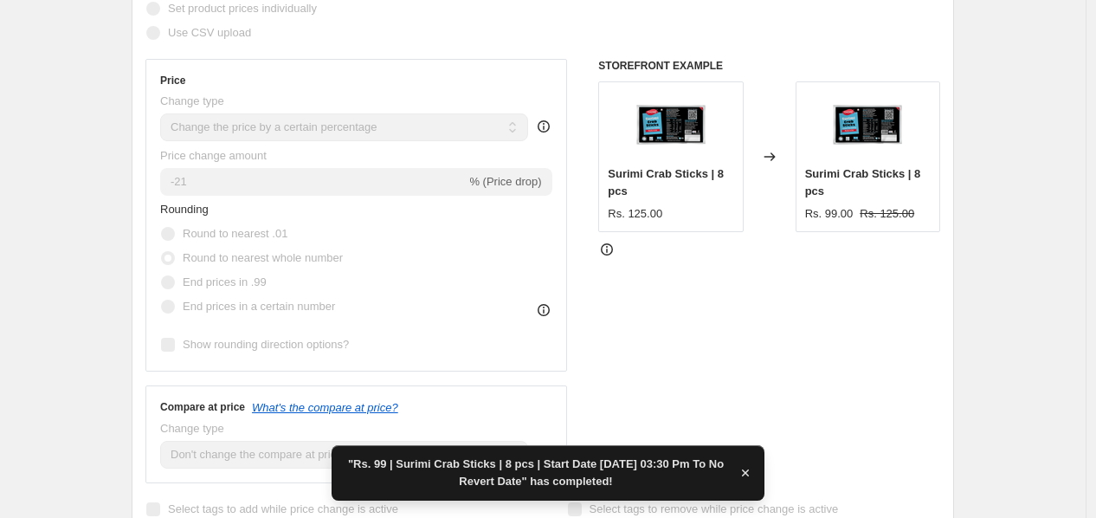
scroll to position [441, 0]
